Goal: Information Seeking & Learning: Find specific fact

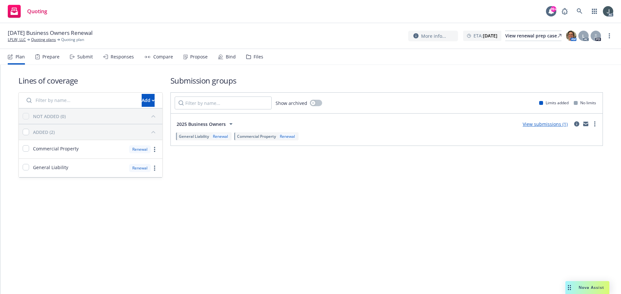
click at [56, 56] on div "Prepare" at bounding box center [50, 56] width 17 height 5
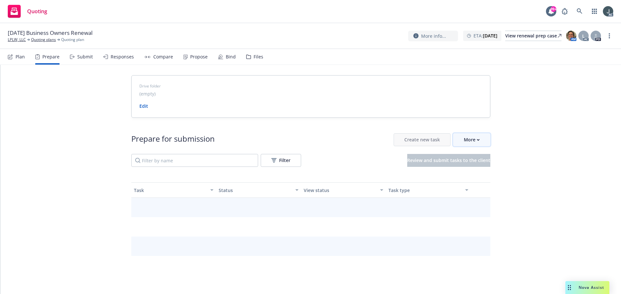
drag, startPoint x: 464, startPoint y: 134, endPoint x: 465, endPoint y: 137, distance: 3.9
click at [464, 136] on button "More" at bounding box center [471, 140] width 37 height 13
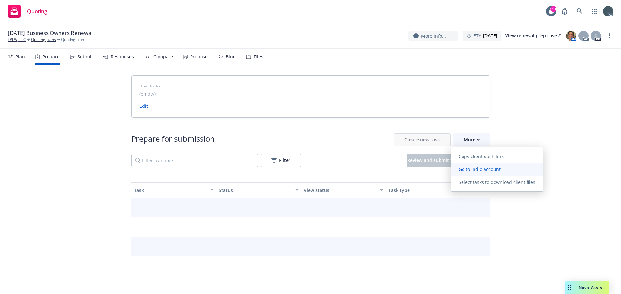
click at [468, 169] on span "Go to Indio account" at bounding box center [480, 169] width 58 height 6
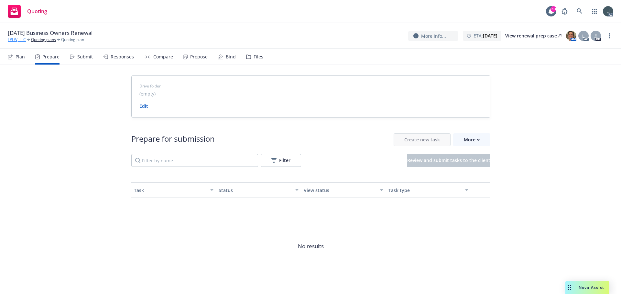
click at [21, 40] on link "LPLW, LLC" at bounding box center [17, 40] width 18 height 6
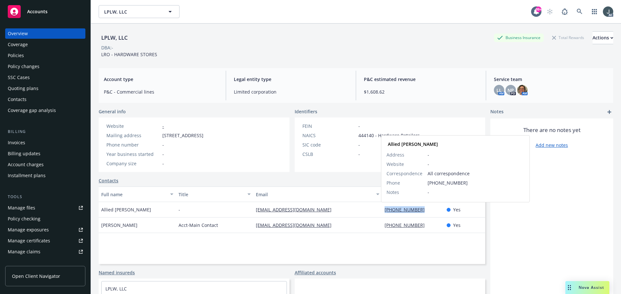
drag, startPoint x: 425, startPoint y: 208, endPoint x: 381, endPoint y: 209, distance: 43.7
click at [382, 209] on div "[PHONE_NUMBER] Allied [PERSON_NAME] Address - Website - Correspondence All corr…" at bounding box center [413, 210] width 62 height 16
copy link "[PHONE_NUMBER]"
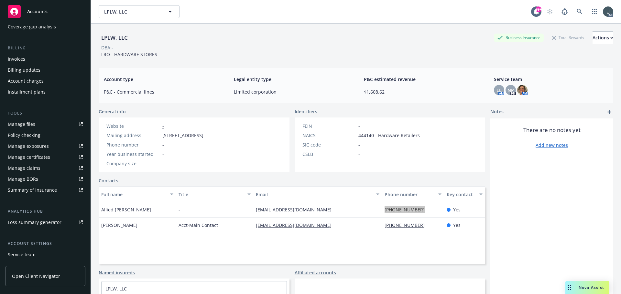
scroll to position [127, 0]
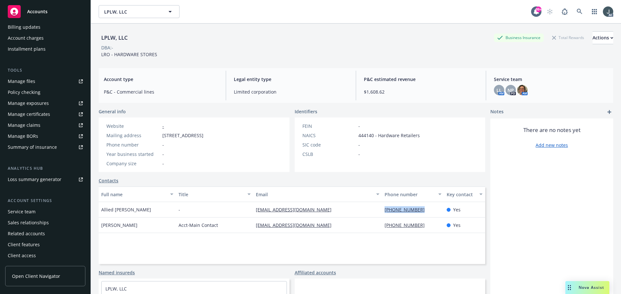
click at [23, 212] on div "Service team" at bounding box center [22, 212] width 28 height 10
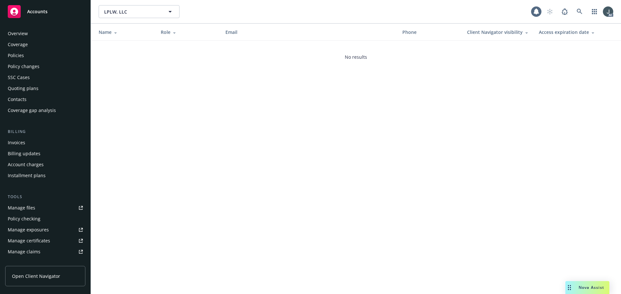
scroll to position [127, 0]
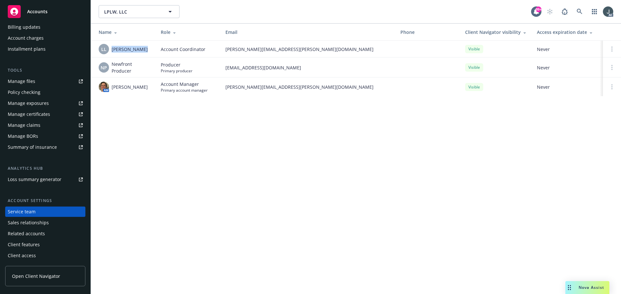
drag, startPoint x: 139, startPoint y: 51, endPoint x: 112, endPoint y: 50, distance: 27.5
click at [112, 50] on div "LL Lacy Lipetzky" at bounding box center [125, 49] width 52 height 10
copy span "Lacy Lipetzky"
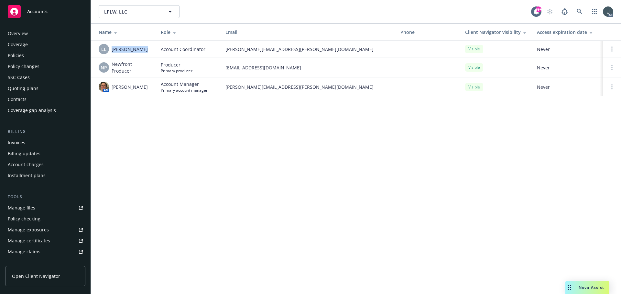
click at [20, 57] on div "Policies" at bounding box center [16, 55] width 16 height 10
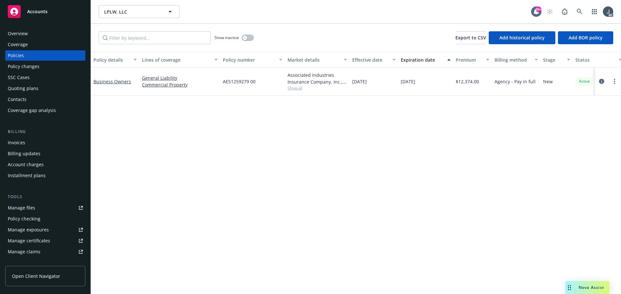
drag, startPoint x: 401, startPoint y: 83, endPoint x: 424, endPoint y: 84, distance: 23.3
click at [415, 84] on span "12/23/2025" at bounding box center [408, 81] width 15 height 7
copy span "12/23/2025"
drag, startPoint x: 133, startPoint y: 90, endPoint x: 93, endPoint y: 88, distance: 39.1
click at [93, 88] on div "Business Owners" at bounding box center [115, 82] width 48 height 28
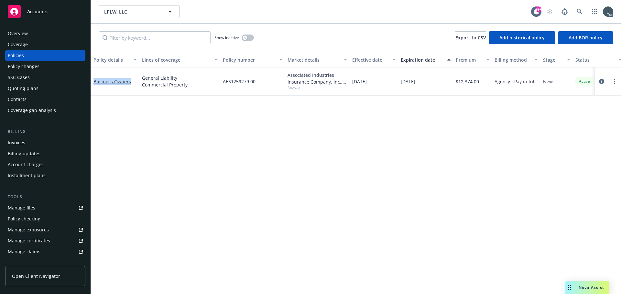
copy link "Business Owners"
click at [252, 38] on button "button" at bounding box center [247, 38] width 12 height 6
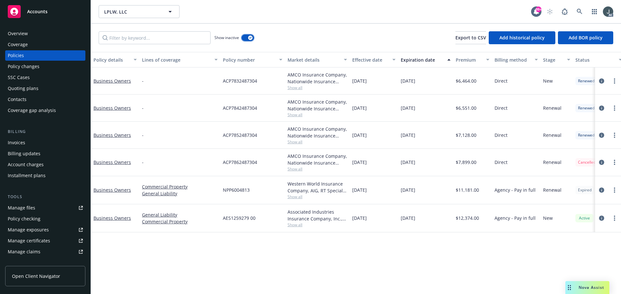
click at [252, 38] on icon "button" at bounding box center [250, 38] width 3 height 2
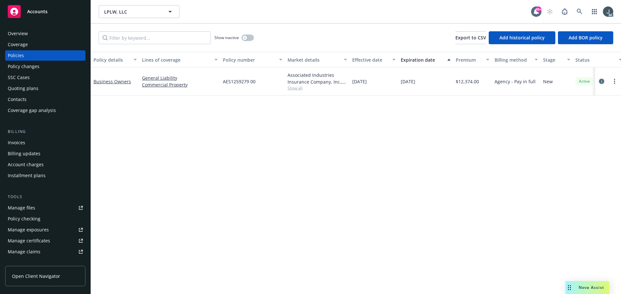
click at [601, 80] on icon "circleInformation" at bounding box center [601, 81] width 5 height 5
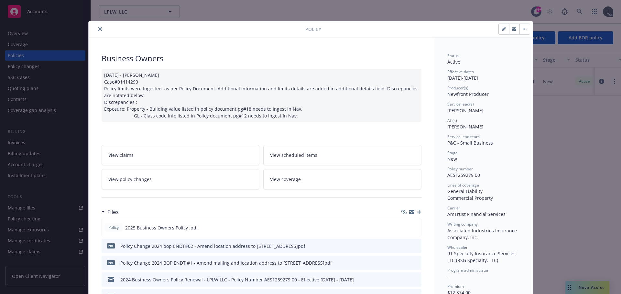
scroll to position [32, 0]
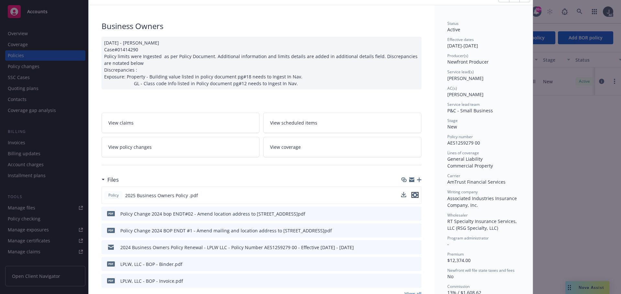
click at [414, 195] on icon "preview file" at bounding box center [415, 195] width 6 height 5
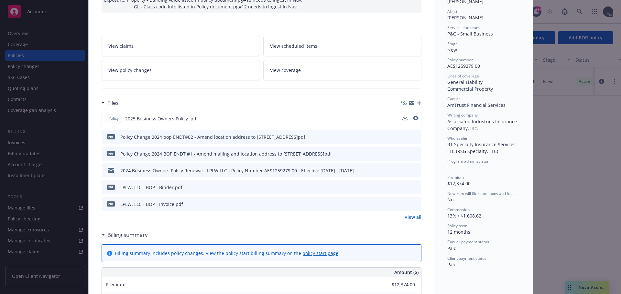
scroll to position [129, 0]
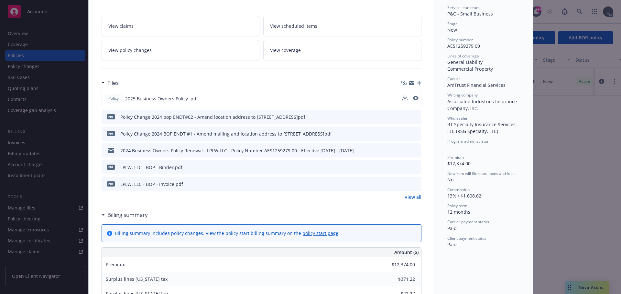
click at [408, 195] on link "View all" at bounding box center [412, 197] width 17 height 7
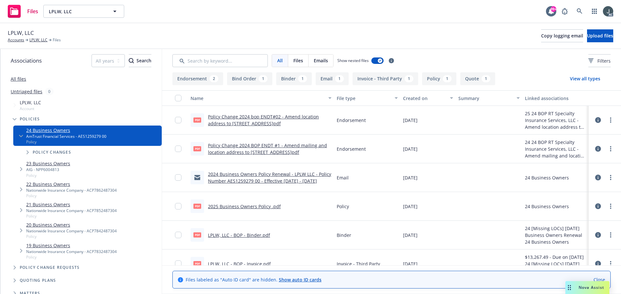
click at [274, 145] on link "Policy Change 2024 BOP ENDT #1 - Amend mailing and location address to [STREET_…" at bounding box center [267, 149] width 119 height 13
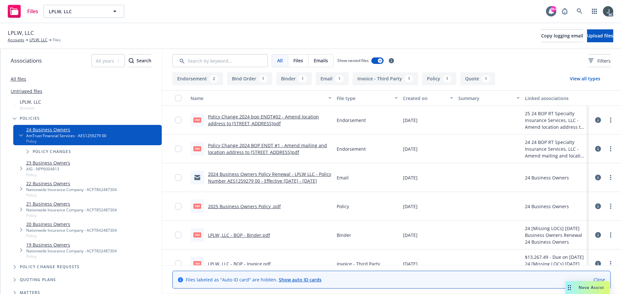
click at [282, 113] on div "pdf Policy Change 2024 bop ENDT#02 - Amend location address to 2530 Old Middlef…" at bounding box center [261, 120] width 146 height 29
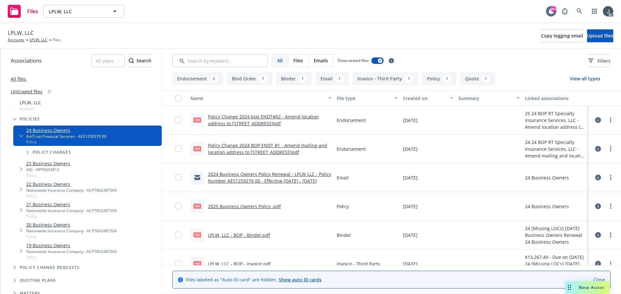
click at [282, 116] on link "Policy Change 2024 bop ENDT#02 - Amend location address to 2530 Old Middlefield…" at bounding box center [263, 120] width 111 height 13
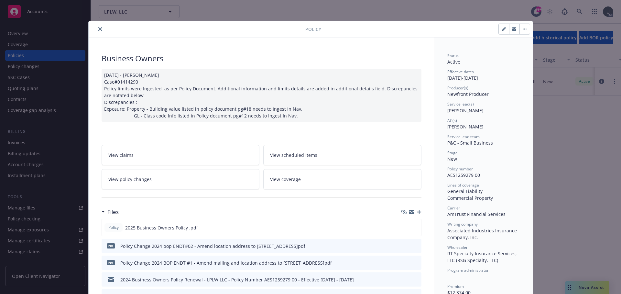
click at [98, 29] on icon "close" at bounding box center [100, 29] width 4 height 4
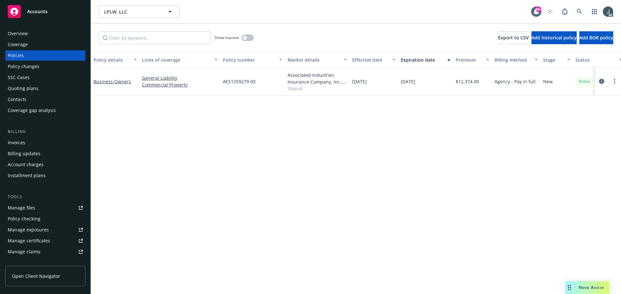
click at [19, 32] on div "Overview" at bounding box center [18, 33] width 20 height 10
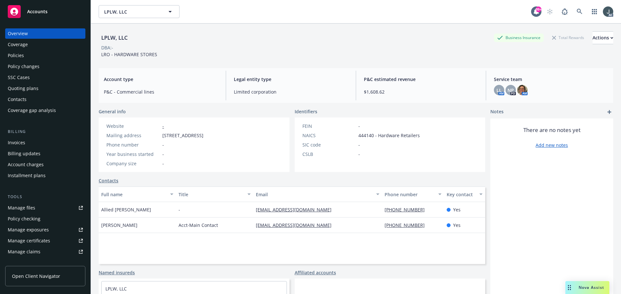
drag, startPoint x: 163, startPoint y: 135, endPoint x: 200, endPoint y: 135, distance: 37.2
click at [200, 135] on span "113 Oak Mill Road, Folsom, CA, 95630" at bounding box center [182, 135] width 41 height 7
copy span "[STREET_ADDRESS]"
click at [203, 137] on span "113 Oak Mill Road, Folsom, CA, 95630" at bounding box center [182, 135] width 41 height 7
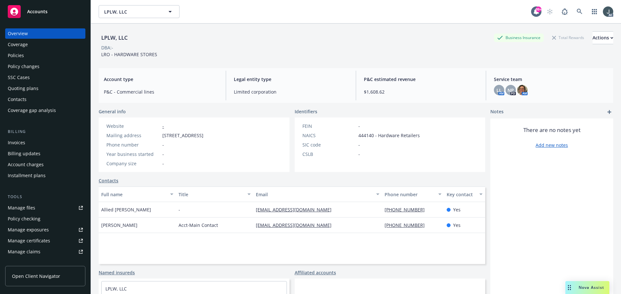
copy span "Folsom"
drag, startPoint x: 233, startPoint y: 92, endPoint x: 278, endPoint y: 92, distance: 44.6
click at [278, 92] on span "Limited corporation" at bounding box center [291, 92] width 114 height 7
copy span "Limited corporation"
click at [364, 136] on span "444140 - Hardware Retailers" at bounding box center [388, 135] width 61 height 7
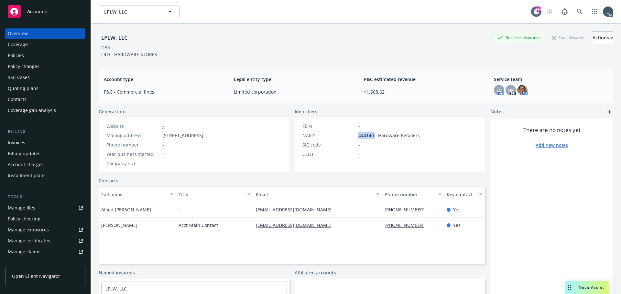
click at [364, 136] on span "444140 - Hardware Retailers" at bounding box center [388, 135] width 61 height 7
copy span "444140"
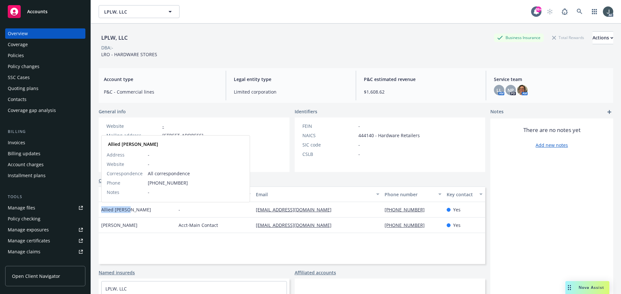
drag, startPoint x: 131, startPoint y: 210, endPoint x: 102, endPoint y: 211, distance: 28.4
click at [102, 211] on div "Allied Fricke Allied Fricke Address - Website - Correspondence All corresponden…" at bounding box center [137, 210] width 77 height 16
copy span "Allied Fricke"
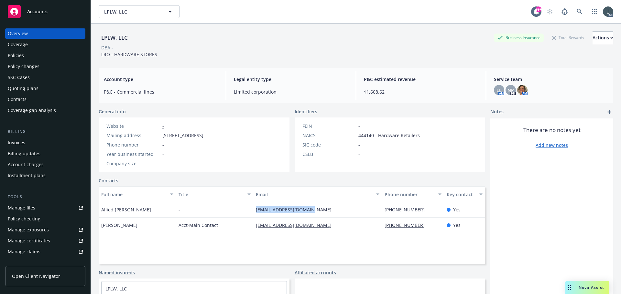
drag, startPoint x: 320, startPoint y: 211, endPoint x: 253, endPoint y: 210, distance: 66.9
click at [253, 210] on div "frickea@nationwide.com" at bounding box center [317, 210] width 129 height 16
copy link "frickea@nationwide.com"
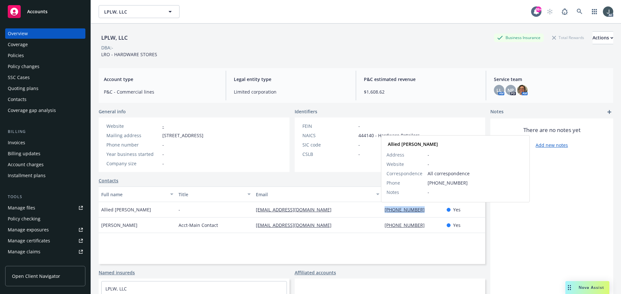
drag, startPoint x: 422, startPoint y: 212, endPoint x: 381, endPoint y: 210, distance: 40.4
click at [382, 210] on div "(916) 900-5675 Allied Fricke Address - Website - Correspondence All corresponde…" at bounding box center [413, 210] width 62 height 16
copy link "(916) 900-5675"
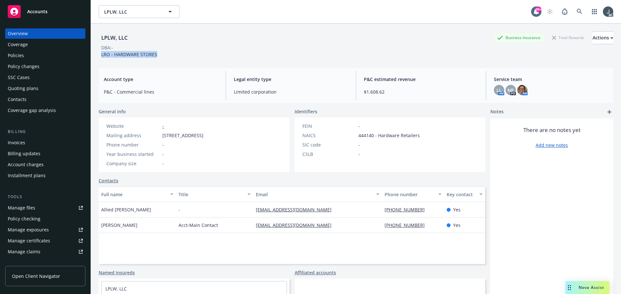
drag, startPoint x: 102, startPoint y: 55, endPoint x: 186, endPoint y: 59, distance: 84.1
click at [186, 59] on div "LPLW, LLC Business Insurance Total Rewards Actions DBA: - LRO - HARDWARE STORES" at bounding box center [356, 43] width 514 height 39
copy span "LRO - HARDWARE STORES"
click at [21, 53] on div "Policies" at bounding box center [16, 55] width 16 height 10
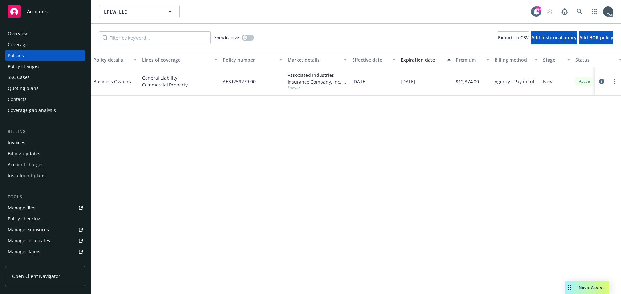
click at [289, 90] on span "Show all" at bounding box center [316, 87] width 59 height 5
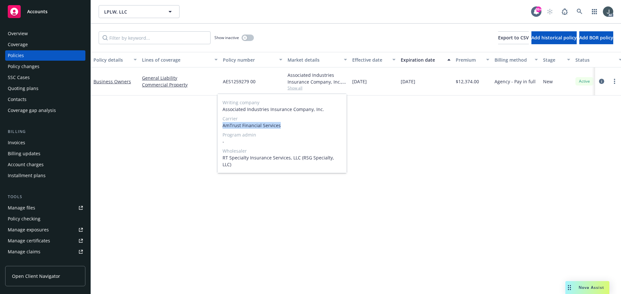
drag, startPoint x: 224, startPoint y: 126, endPoint x: 290, endPoint y: 127, distance: 66.6
click at [290, 127] on span "AmTrust Financial Services" at bounding box center [281, 125] width 119 height 7
copy span "AmTrust Financial Services"
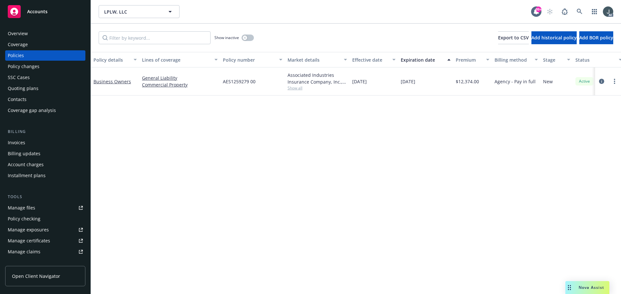
click at [540, 192] on div "Policy details Lines of coverage Policy number Market details Effective date Ex…" at bounding box center [356, 173] width 530 height 242
click at [229, 82] on span "AES1259279 00" at bounding box center [239, 81] width 33 height 7
click at [222, 100] on div "Policy details Lines of coverage Policy number Market details Effective date Ex…" at bounding box center [356, 173] width 530 height 242
drag, startPoint x: 223, startPoint y: 82, endPoint x: 258, endPoint y: 82, distance: 35.6
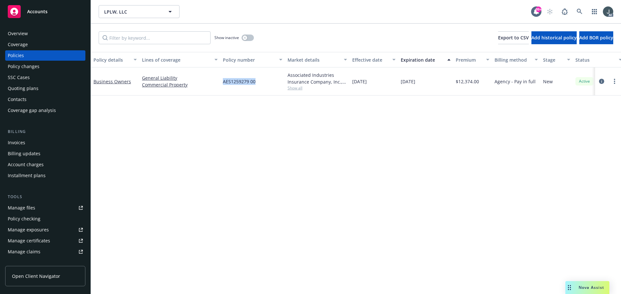
click at [258, 82] on div "AES1259279 00" at bounding box center [252, 82] width 65 height 28
click at [466, 81] on span "$12,374.00" at bounding box center [466, 81] width 23 height 7
click at [283, 121] on div "Policy details Lines of coverage Policy number Market details Effective date Ex…" at bounding box center [356, 173] width 530 height 242
drag, startPoint x: 223, startPoint y: 81, endPoint x: 264, endPoint y: 81, distance: 41.4
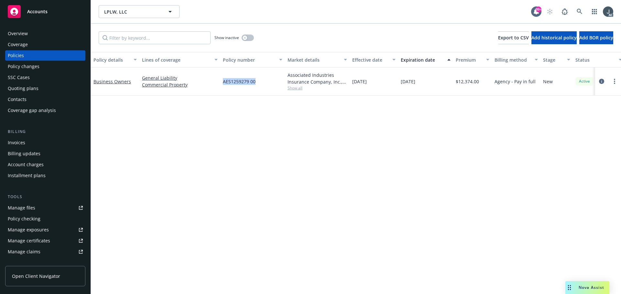
click at [264, 81] on div "AES1259279 00" at bounding box center [252, 82] width 65 height 28
drag, startPoint x: 380, startPoint y: 139, endPoint x: 281, endPoint y: 116, distance: 101.9
click at [380, 139] on div "Policy details Lines of coverage Policy number Market details Effective date Ex…" at bounding box center [356, 173] width 530 height 242
click at [292, 87] on span "Show all" at bounding box center [316, 87] width 59 height 5
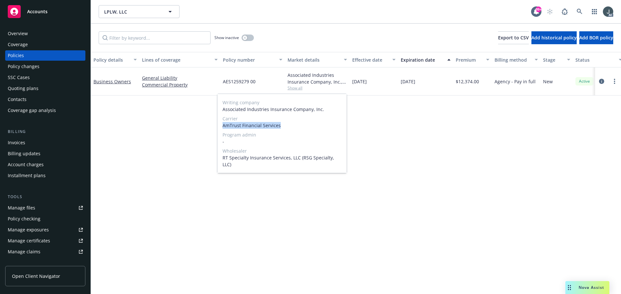
drag, startPoint x: 223, startPoint y: 125, endPoint x: 288, endPoint y: 125, distance: 65.0
click at [288, 125] on span "AmTrust Financial Services" at bounding box center [281, 125] width 119 height 7
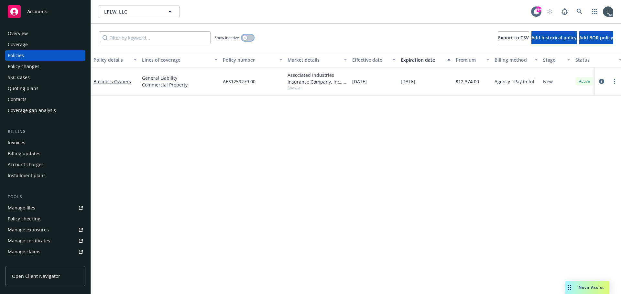
click at [246, 37] on icon "button" at bounding box center [244, 38] width 3 height 3
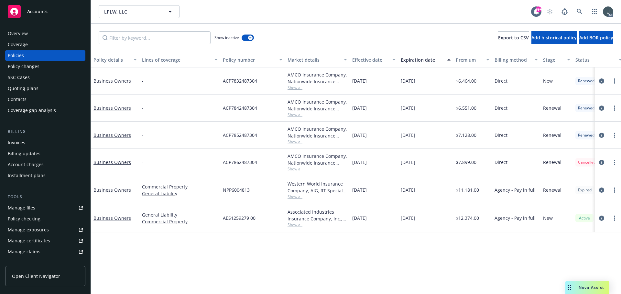
click at [298, 198] on span "Show all" at bounding box center [316, 196] width 59 height 5
drag, startPoint x: 223, startPoint y: 162, endPoint x: 265, endPoint y: 163, distance: 42.0
click at [265, 163] on div "ACP7862487304" at bounding box center [252, 162] width 65 height 27
click at [294, 169] on span "Show all" at bounding box center [316, 168] width 59 height 5
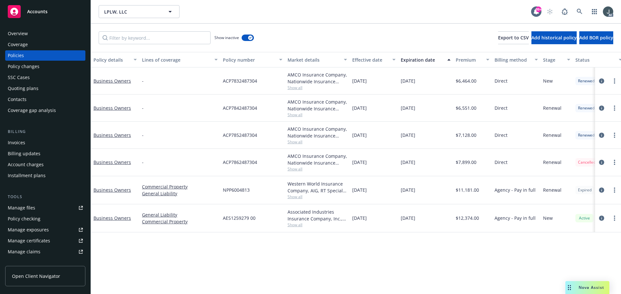
click at [392, 166] on div "12/23/2022" at bounding box center [373, 162] width 48 height 27
click at [464, 163] on span "$7,899.00" at bounding box center [465, 162] width 21 height 7
click at [248, 34] on div "Show inactive" at bounding box center [233, 37] width 39 height 13
click at [246, 39] on button "button" at bounding box center [247, 38] width 12 height 6
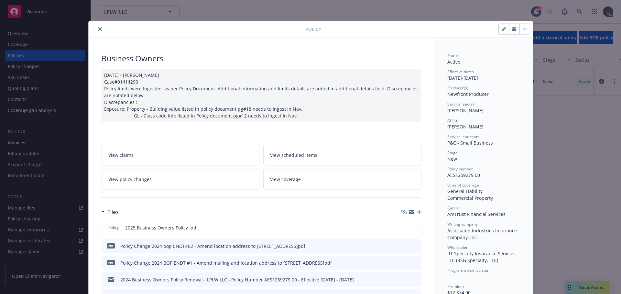
click at [98, 28] on icon "close" at bounding box center [100, 29] width 4 height 4
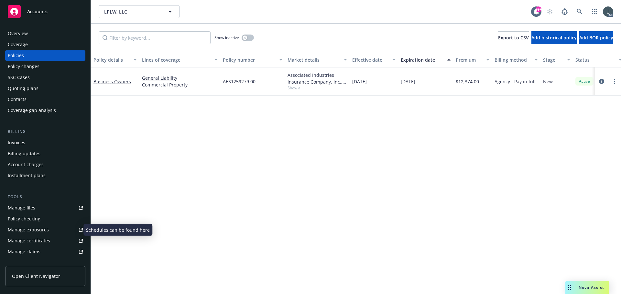
click at [28, 230] on div "Manage exposures" at bounding box center [28, 230] width 41 height 10
click at [32, 34] on div "Overview" at bounding box center [45, 33] width 75 height 10
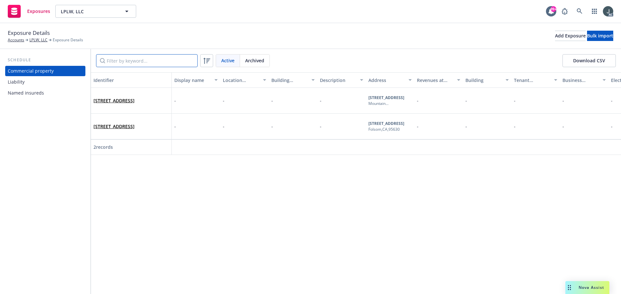
click at [144, 61] on input "Filter by keyword..." at bounding box center [147, 60] width 102 height 13
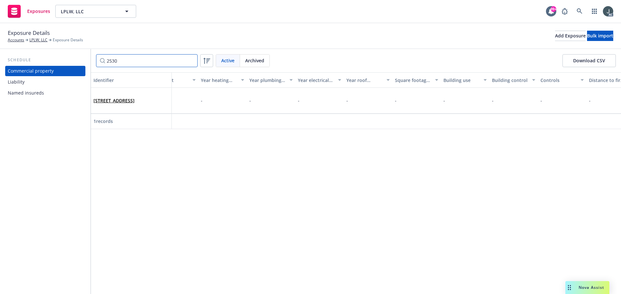
scroll to position [0, 1394]
type input "2530"
